Goal: Transaction & Acquisition: Obtain resource

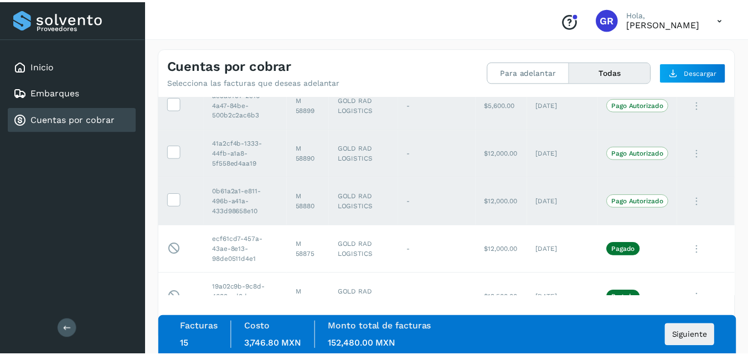
scroll to position [609, 0]
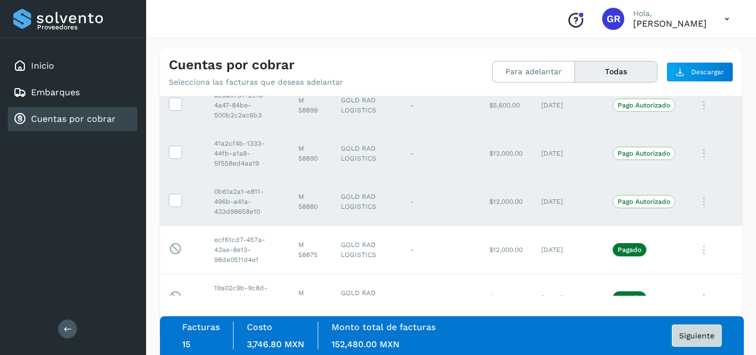
click at [685, 330] on button "Siguiente" at bounding box center [697, 335] width 50 height 22
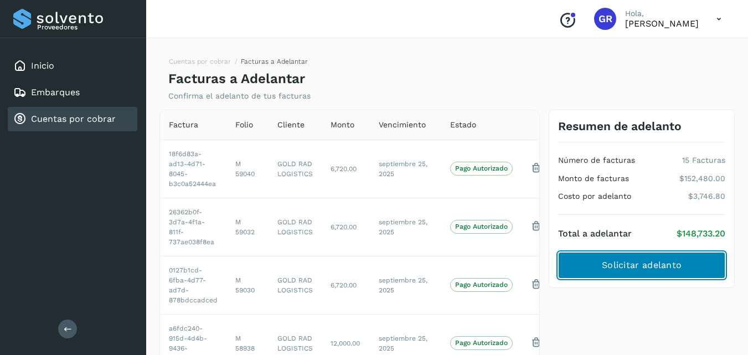
click at [611, 266] on span "Solicitar adelanto" at bounding box center [641, 265] width 80 height 12
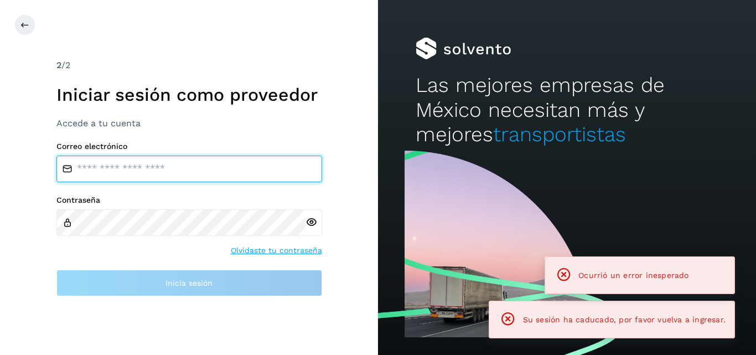
click at [215, 179] on input "email" at bounding box center [189, 168] width 266 height 27
type input "**********"
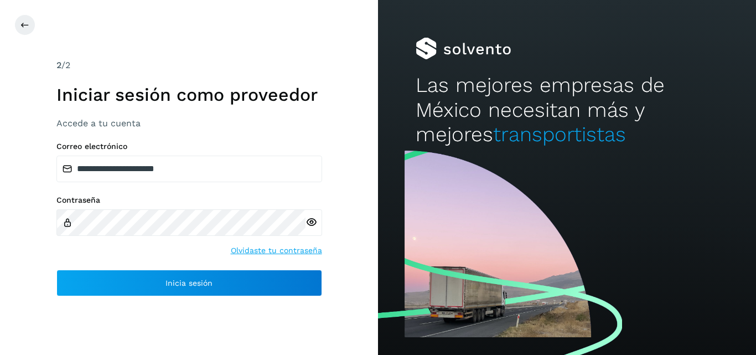
click at [312, 220] on icon at bounding box center [311, 222] width 12 height 12
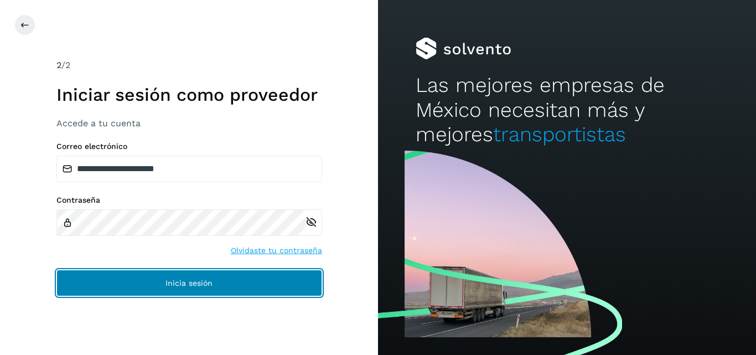
click at [235, 281] on button "Inicia sesión" at bounding box center [189, 282] width 266 height 27
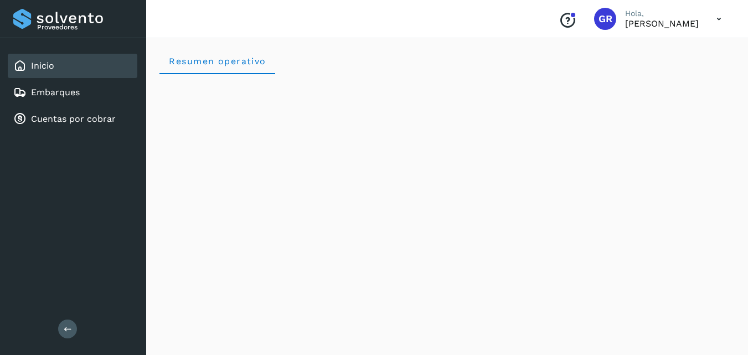
click at [80, 131] on div "Inicio Embarques Cuentas por cobrar" at bounding box center [73, 92] width 146 height 108
click at [87, 122] on link "Cuentas por cobrar" at bounding box center [73, 118] width 85 height 11
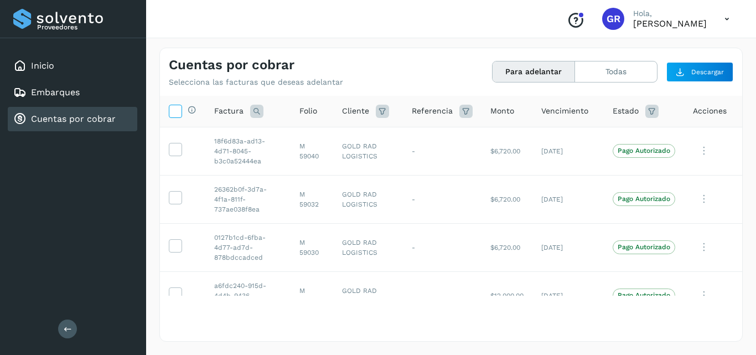
click at [175, 111] on icon at bounding box center [175, 111] width 12 height 12
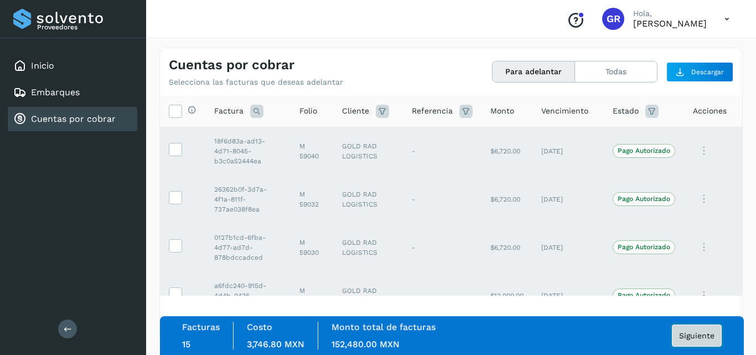
click at [675, 333] on button "Siguiente" at bounding box center [697, 335] width 50 height 22
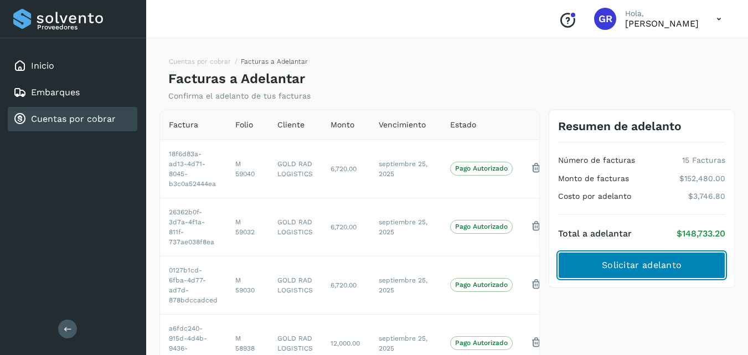
click at [641, 271] on span "Solicitar adelanto" at bounding box center [641, 265] width 80 height 12
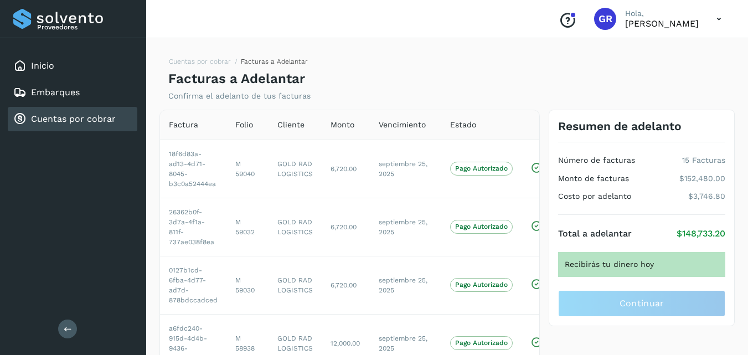
click at [631, 273] on div "Recibirás tu dinero hoy" at bounding box center [641, 264] width 167 height 25
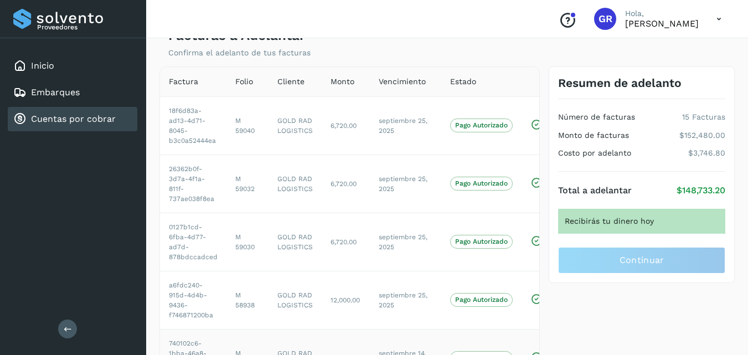
scroll to position [8, 0]
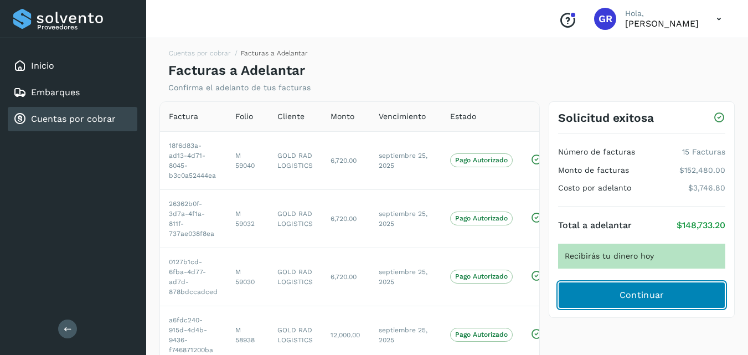
click at [645, 305] on button "Continuar" at bounding box center [641, 295] width 167 height 27
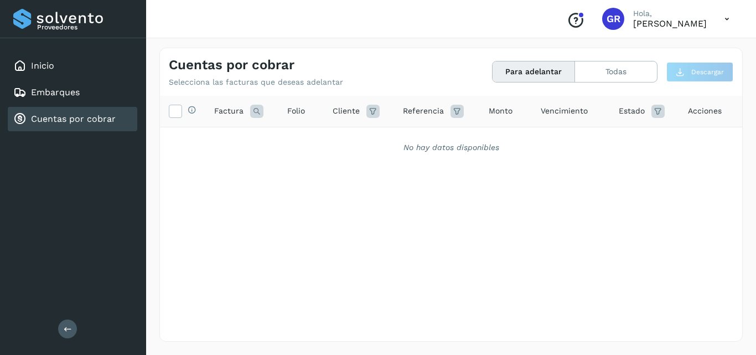
click at [113, 116] on link "Cuentas por cobrar" at bounding box center [73, 118] width 85 height 11
click at [79, 95] on link "Embarques" at bounding box center [55, 92] width 49 height 11
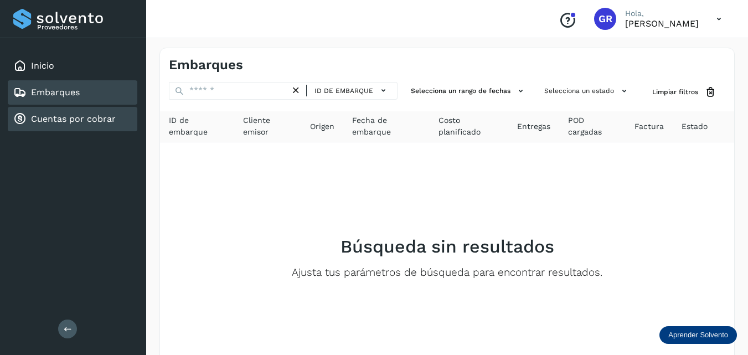
click at [72, 113] on link "Cuentas por cobrar" at bounding box center [73, 118] width 85 height 11
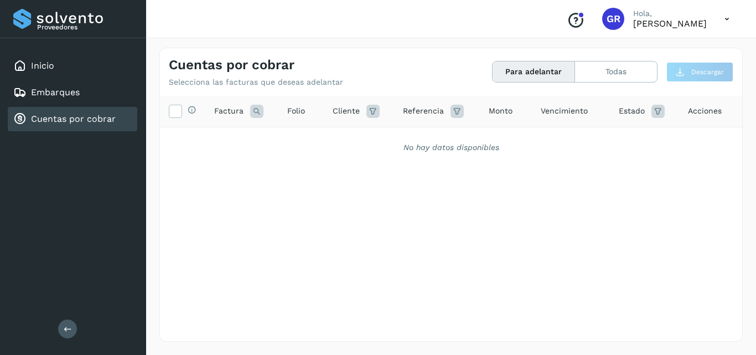
click at [72, 113] on link "Cuentas por cobrar" at bounding box center [73, 118] width 85 height 11
click at [57, 99] on div "Embarques" at bounding box center [72, 92] width 129 height 24
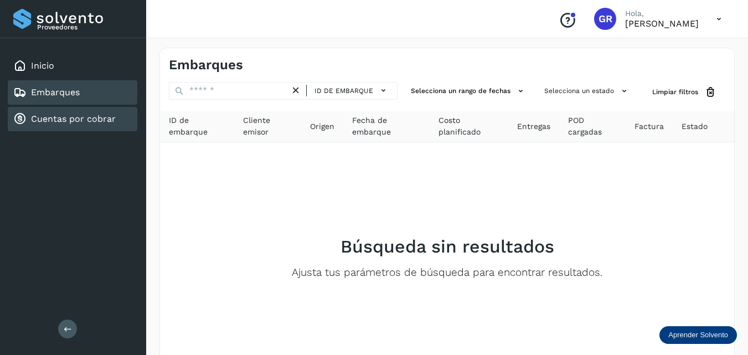
click at [64, 123] on link "Cuentas por cobrar" at bounding box center [73, 118] width 85 height 11
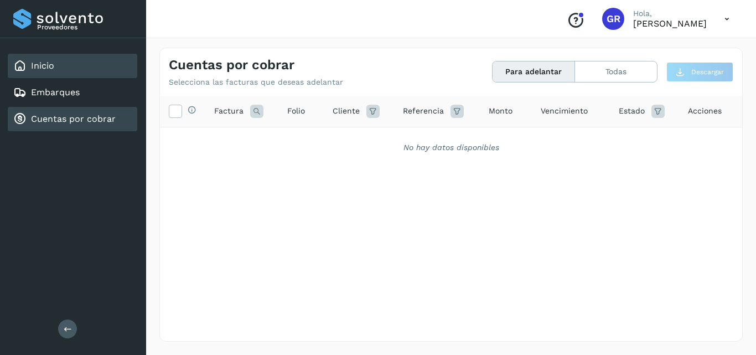
click at [56, 61] on div "Inicio" at bounding box center [72, 66] width 129 height 24
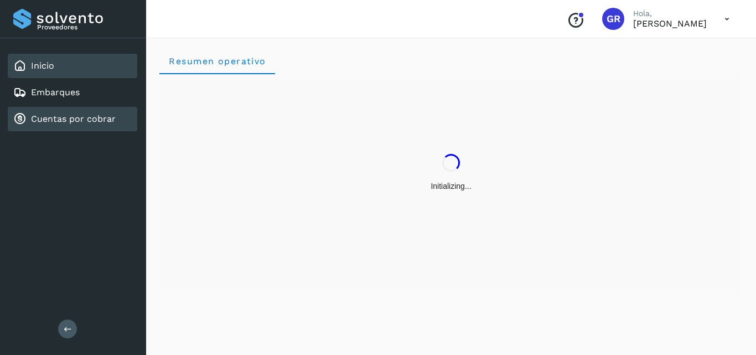
click at [64, 126] on div "Cuentas por cobrar" at bounding box center [72, 119] width 129 height 24
